Goal: Information Seeking & Learning: Learn about a topic

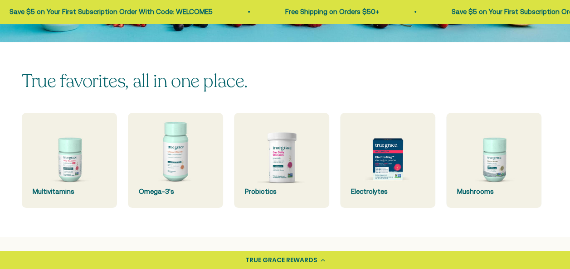
scroll to position [191, 0]
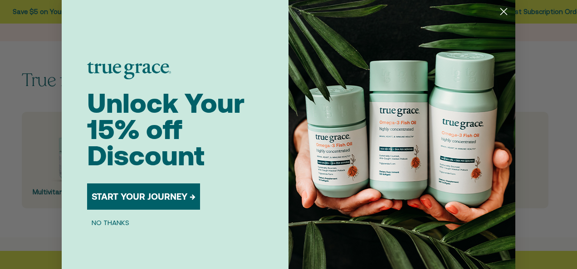
click at [503, 5] on circle "Close dialog" at bounding box center [503, 11] width 15 height 15
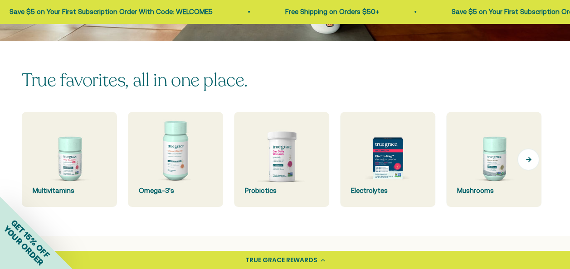
click at [531, 158] on button "Next" at bounding box center [528, 160] width 22 height 22
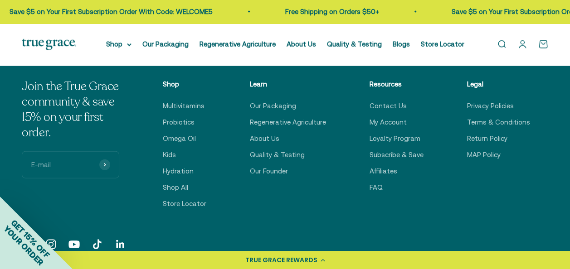
scroll to position [2824, 0]
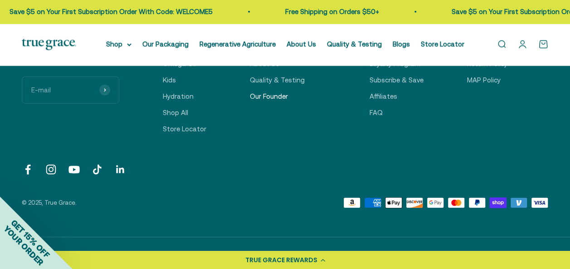
click at [273, 102] on link "Our Founder" at bounding box center [269, 96] width 38 height 11
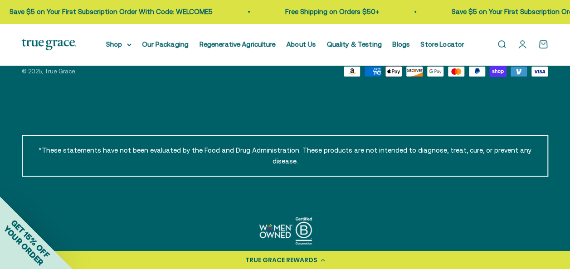
scroll to position [1537, 0]
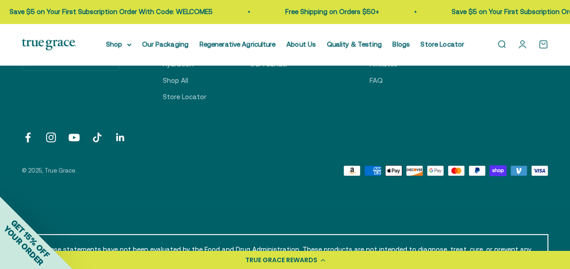
click at [52, 132] on link "Follow on Instagram" at bounding box center [51, 138] width 12 height 12
